Goal: Task Accomplishment & Management: Use online tool/utility

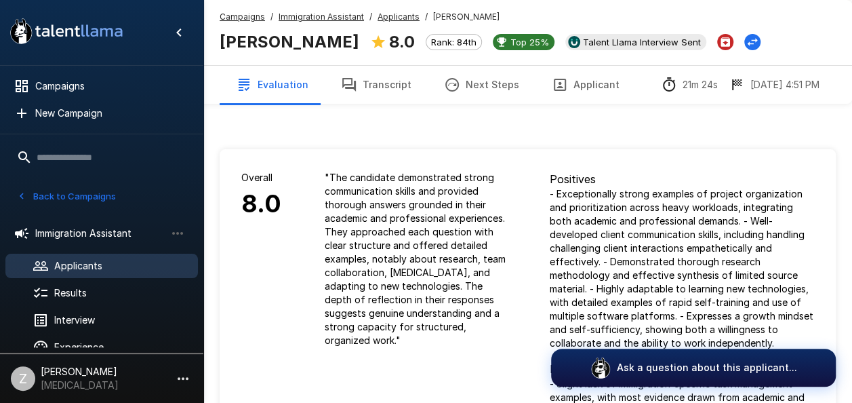
click at [480, 83] on button "Next Steps" at bounding box center [482, 85] width 108 height 38
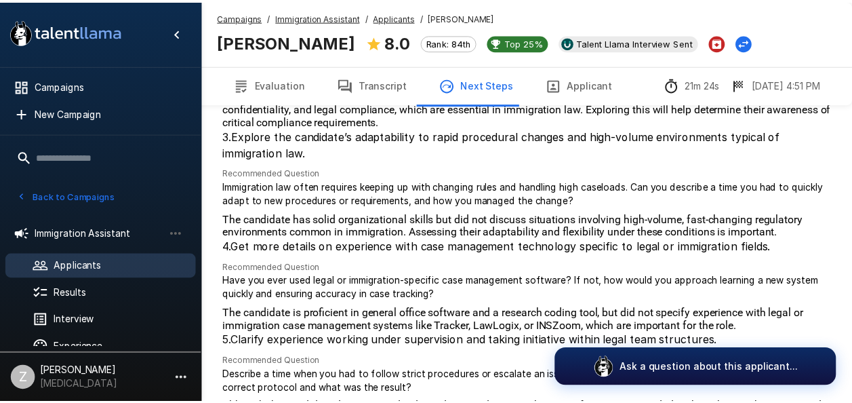
scroll to position [523, 0]
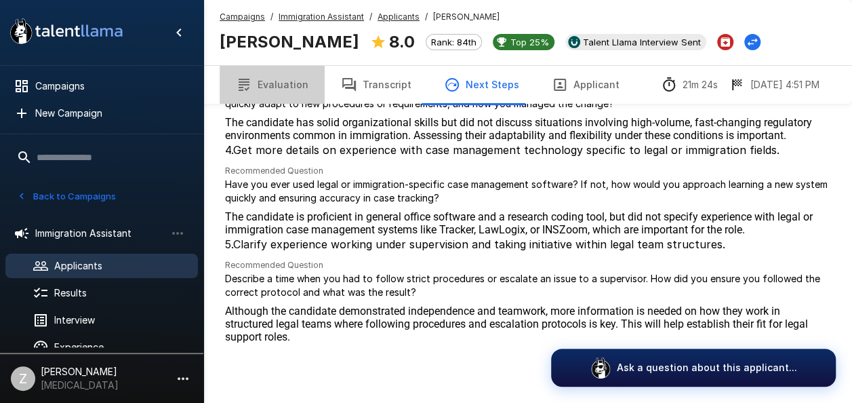
click at [302, 84] on button "Evaluation" at bounding box center [272, 85] width 105 height 38
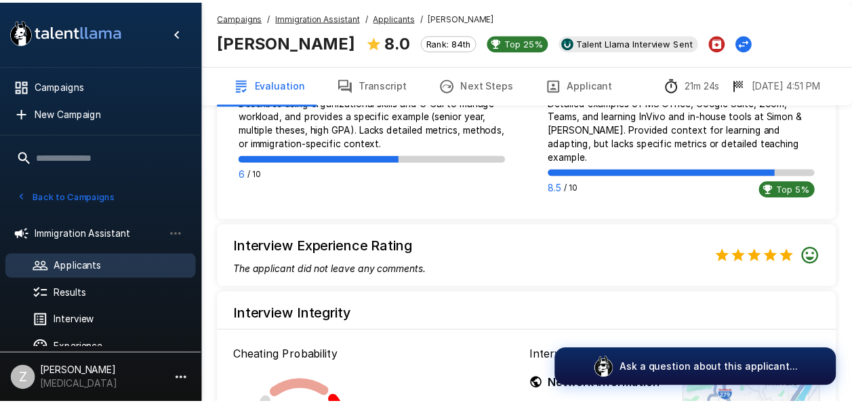
scroll to position [1324, 0]
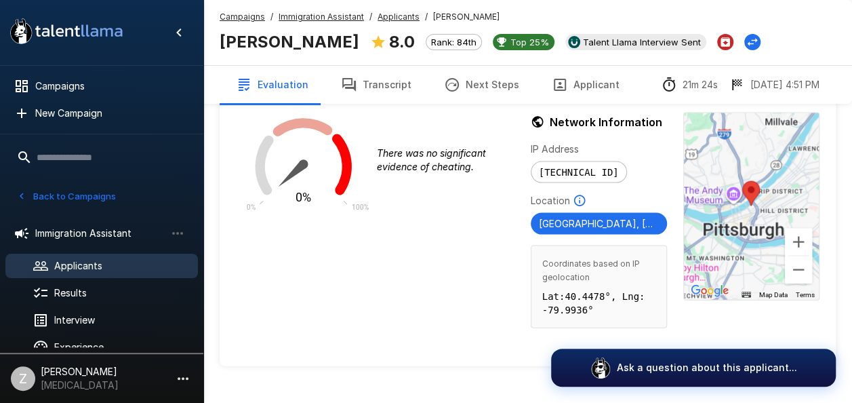
click at [388, 285] on div "Cheating Probability 0% 0% 100% There was no significant evidence of cheating." at bounding box center [380, 215] width 289 height 281
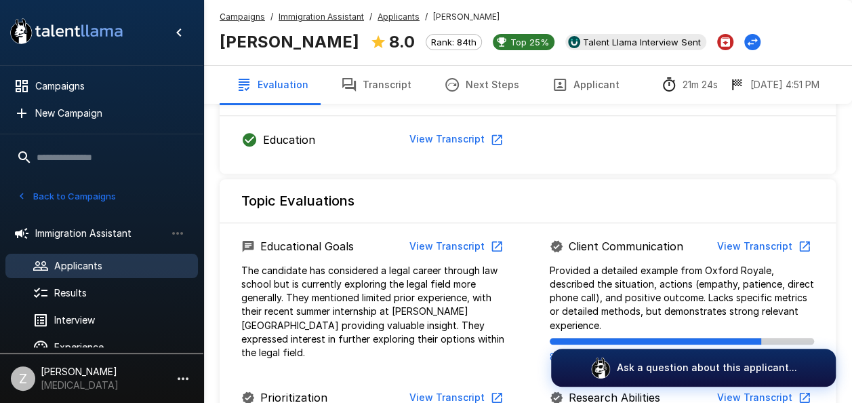
click at [382, 84] on button "Transcript" at bounding box center [376, 85] width 103 height 38
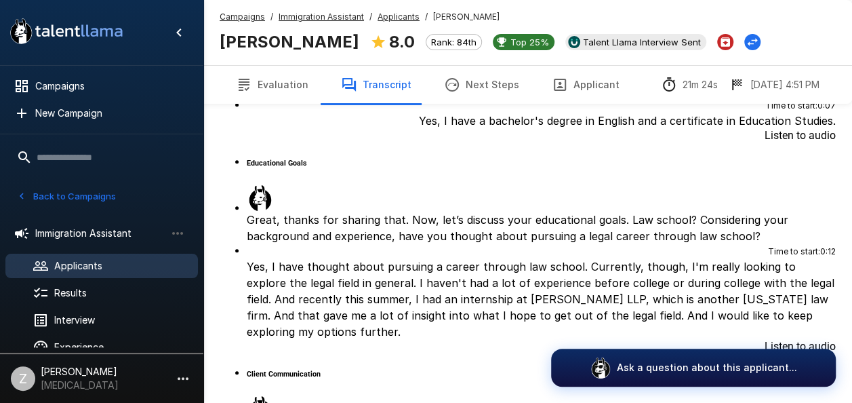
scroll to position [131, 0]
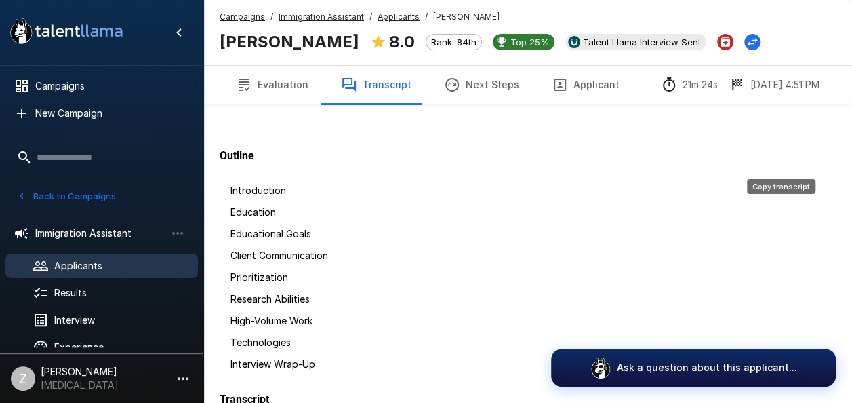
click at [102, 260] on span "Applicants" at bounding box center [120, 266] width 133 height 14
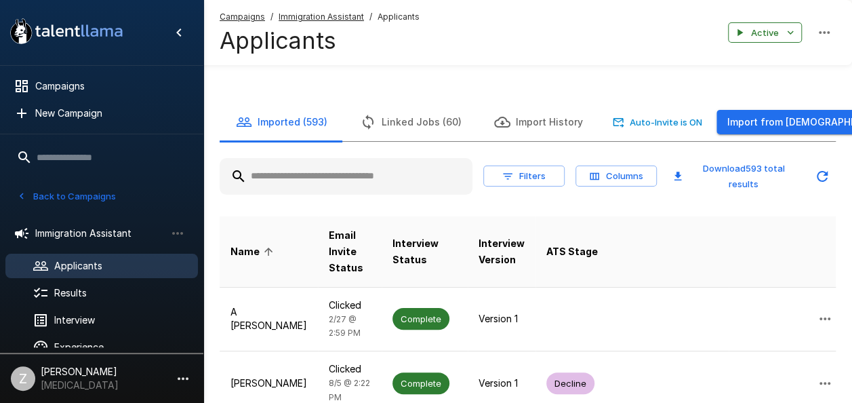
click at [337, 171] on input "text" at bounding box center [346, 176] width 253 height 24
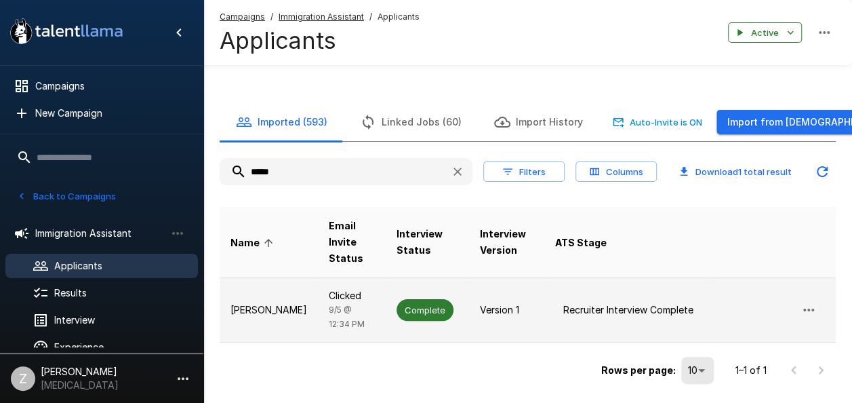
type input "*****"
click at [279, 303] on p "[PERSON_NAME]" at bounding box center [268, 310] width 77 height 14
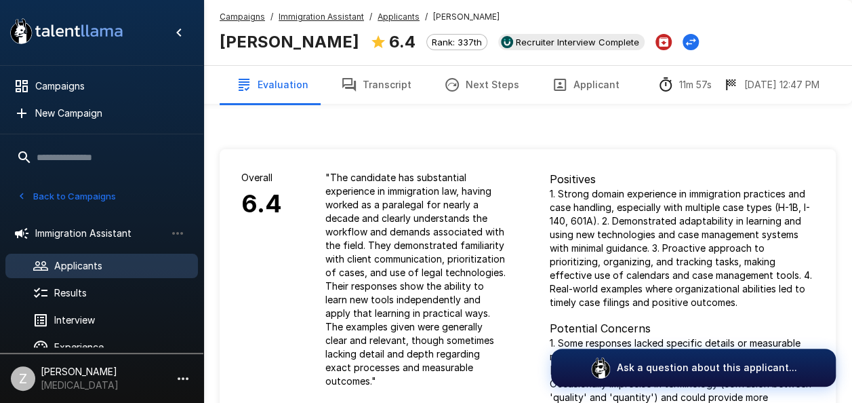
click at [464, 81] on button "Next Steps" at bounding box center [482, 85] width 108 height 38
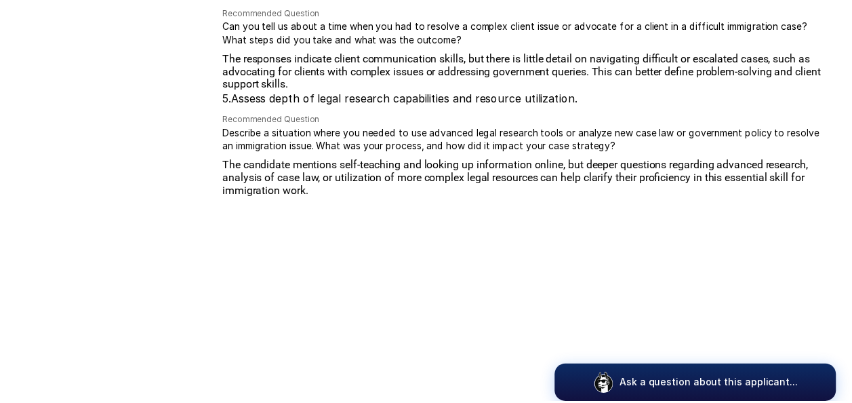
scroll to position [534, 0]
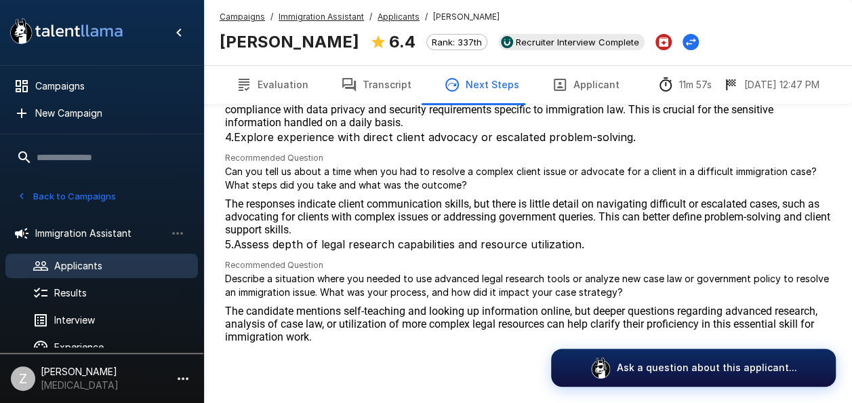
drag, startPoint x: 289, startPoint y: 88, endPoint x: 297, endPoint y: 87, distance: 8.2
click at [289, 88] on button "Evaluation" at bounding box center [272, 85] width 105 height 38
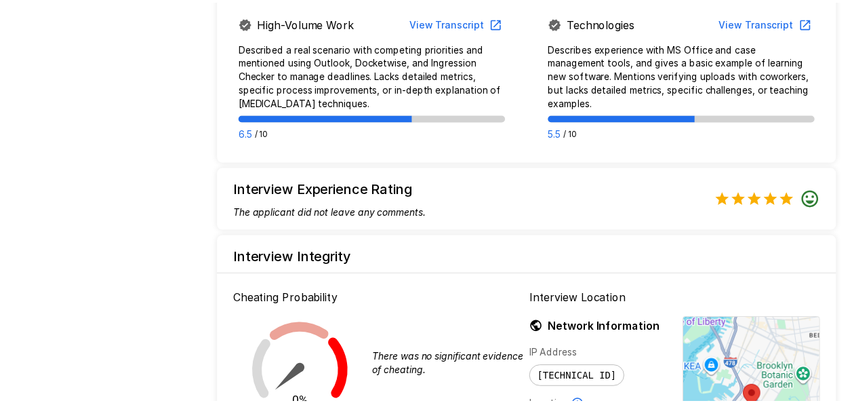
scroll to position [1294, 0]
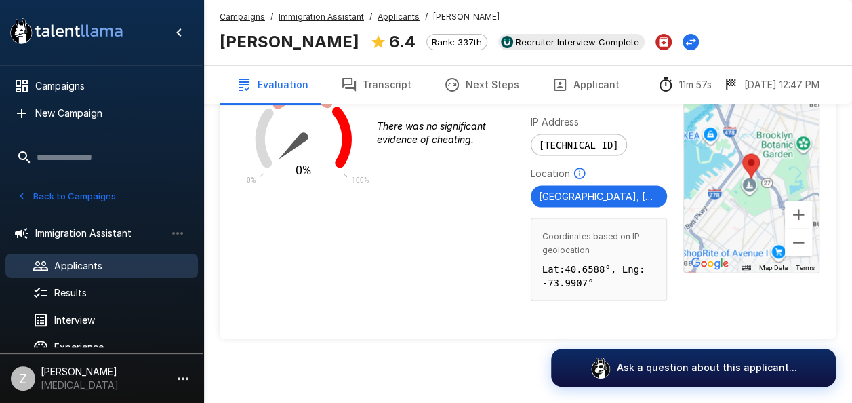
click at [382, 81] on button "Transcript" at bounding box center [376, 85] width 103 height 38
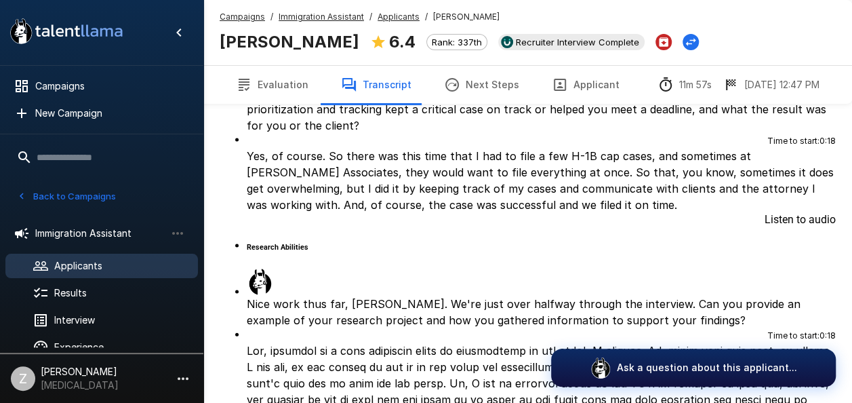
scroll to position [131, 0]
